Goal: Navigation & Orientation: Find specific page/section

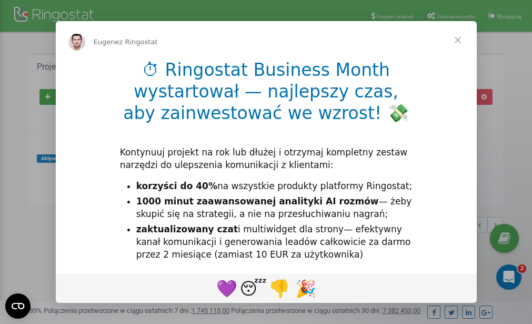
click at [452, 43] on span "Zamknij" at bounding box center [458, 40] width 38 height 38
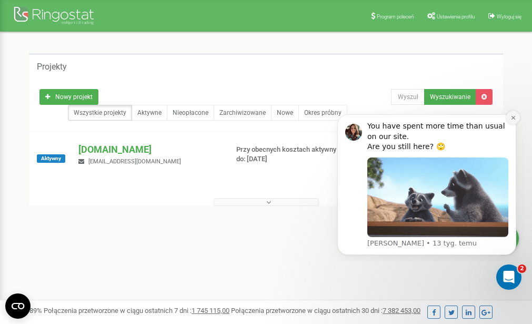
click at [513, 117] on icon "Dismiss notification" at bounding box center [513, 118] width 4 height 4
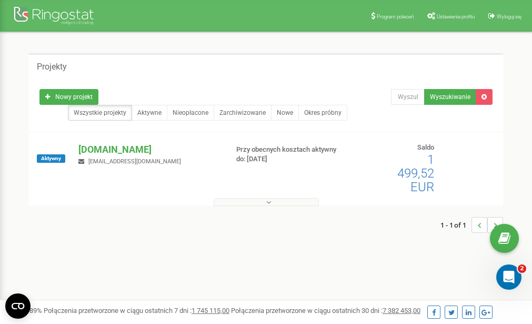
scroll to position [88, 0]
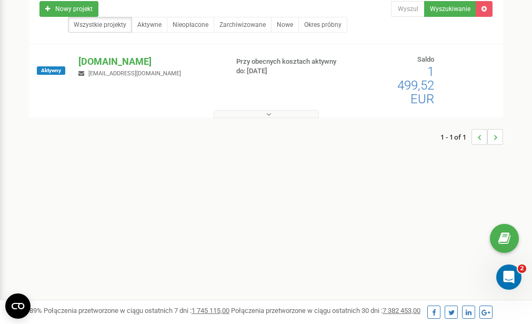
click at [271, 113] on button at bounding box center [266, 114] width 105 height 8
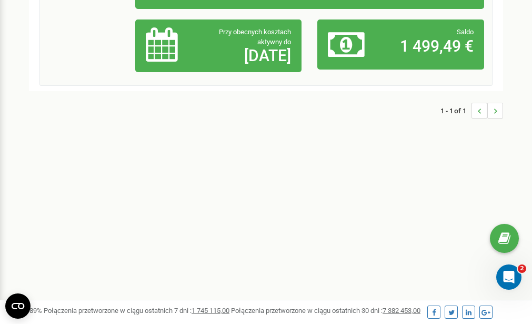
scroll to position [308, 0]
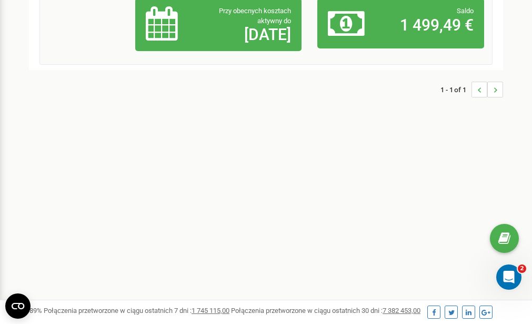
click at [154, 218] on div "Program poleceń Ustawienia profilu Wyloguj się Projekty Nowy projekt Wszystkie …" at bounding box center [266, 7] width 532 height 631
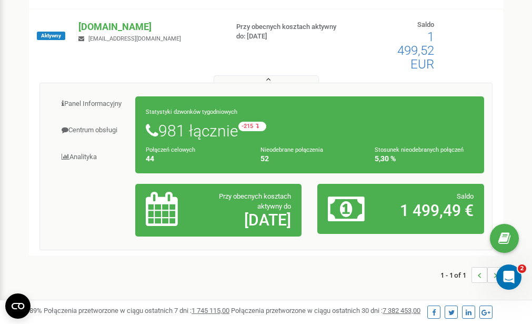
scroll to position [0, 0]
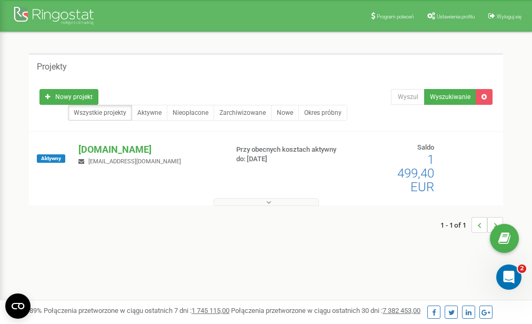
drag, startPoint x: 56, startPoint y: 16, endPoint x: 245, endPoint y: 46, distance: 191.2
click at [238, 45] on div "Projekty Nowy projekt Wszystkie projekty Aktywne Nieopłacone Zarchiwizowane Now…" at bounding box center [266, 148] width 516 height 232
